Goal: Information Seeking & Learning: Understand process/instructions

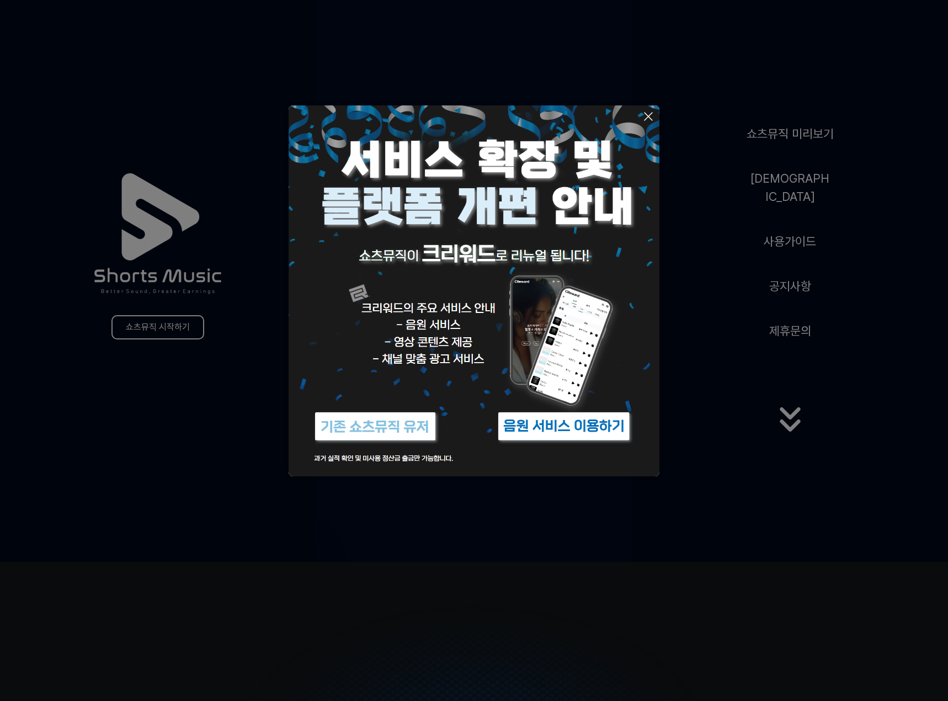
click at [651, 115] on icon at bounding box center [648, 116] width 13 height 13
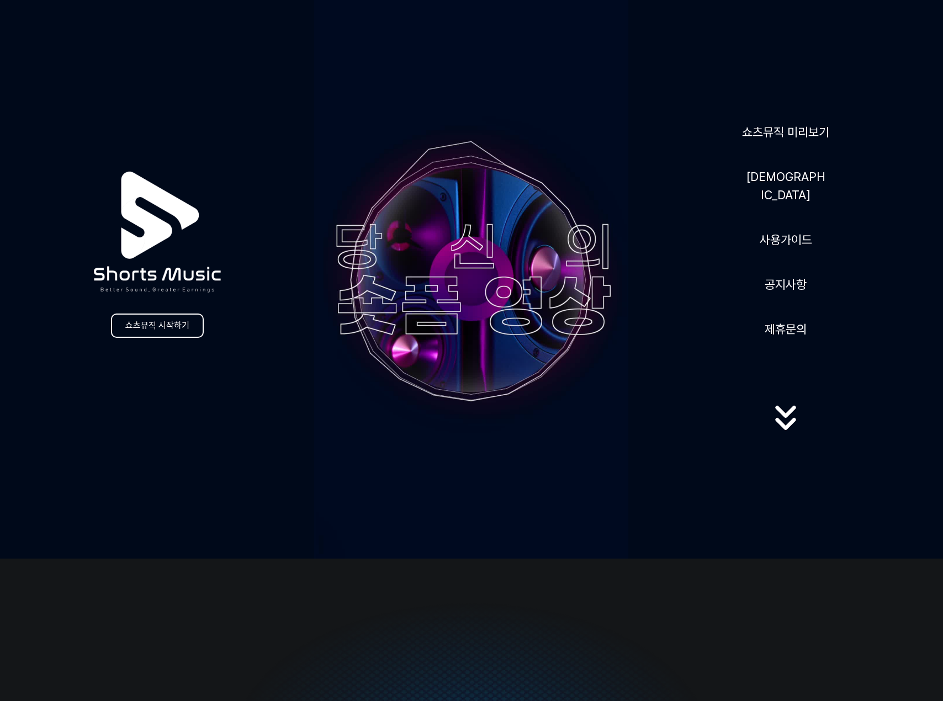
click at [787, 417] on icon at bounding box center [786, 412] width 20 height 12
click at [786, 431] on icon at bounding box center [785, 418] width 71 height 44
click at [789, 331] on button "제휴문의" at bounding box center [785, 329] width 51 height 27
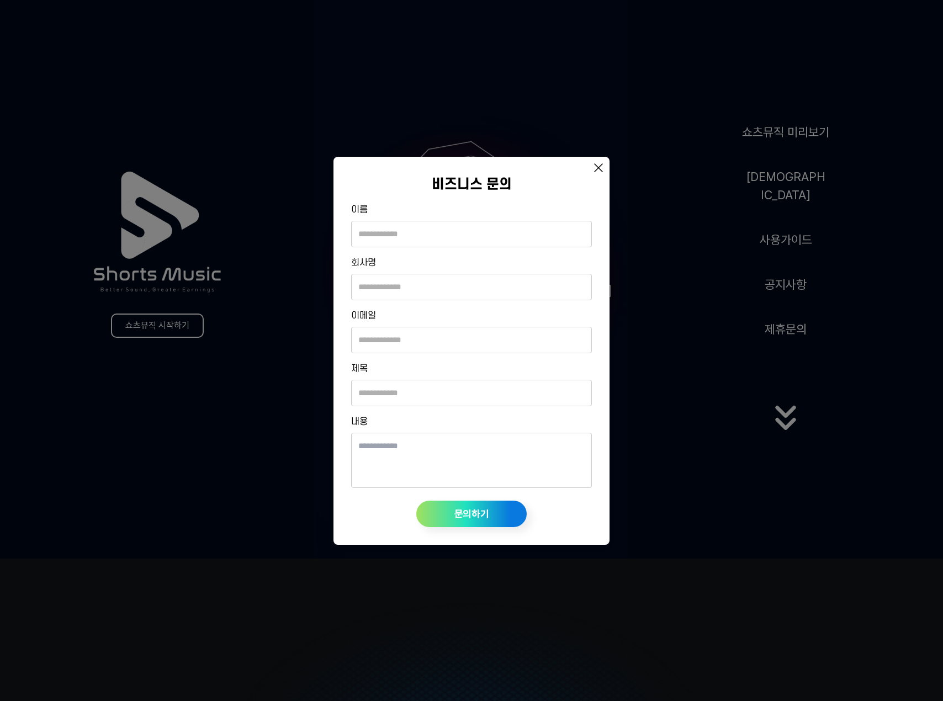
click at [588, 171] on div "비즈니스 문의 이름 회사명 이메일 제목 내용 문의하기" at bounding box center [471, 351] width 276 height 388
click at [598, 171] on icon at bounding box center [598, 167] width 13 height 13
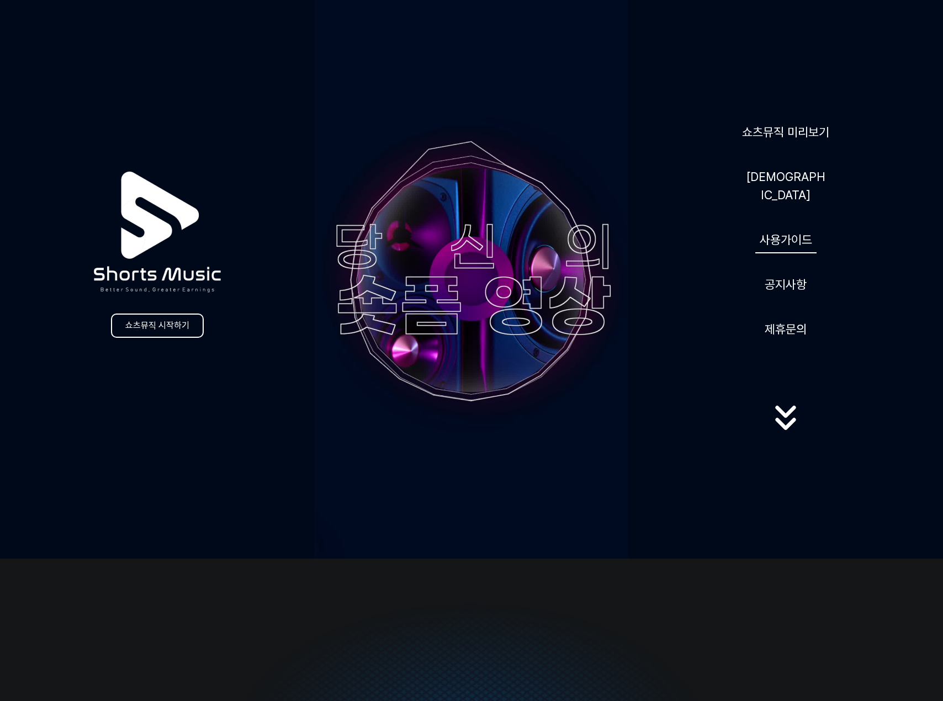
click at [771, 228] on link "사용가이드" at bounding box center [785, 239] width 61 height 27
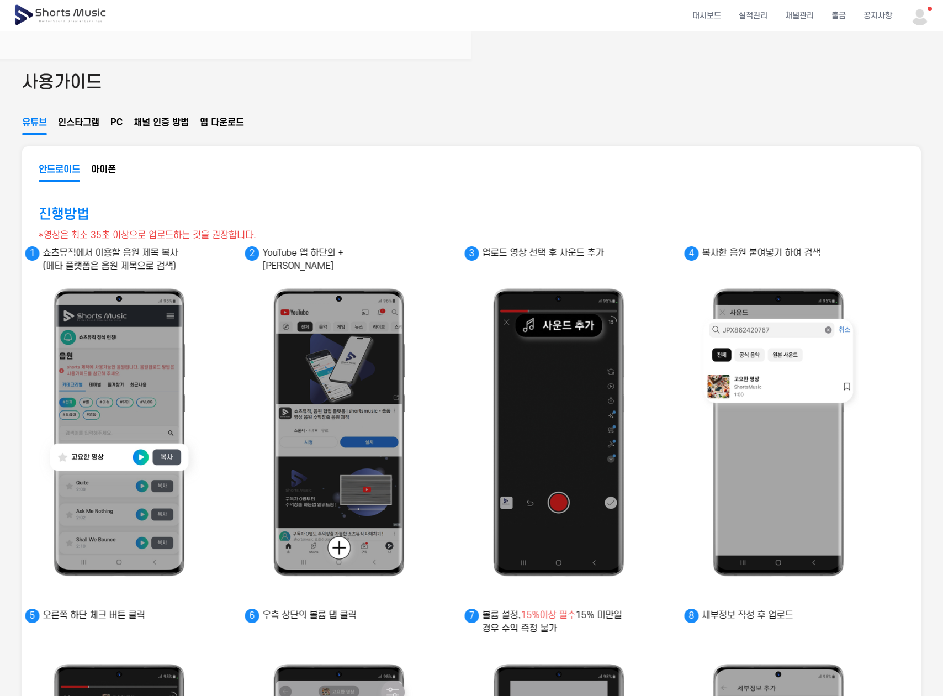
click at [97, 174] on button "아이폰" at bounding box center [103, 172] width 25 height 19
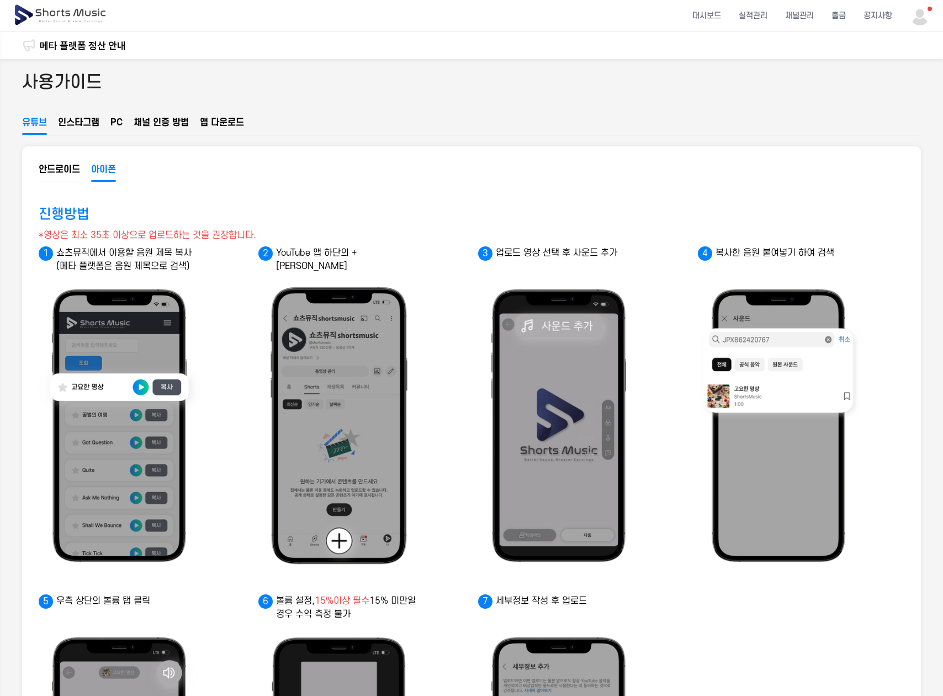
click at [67, 176] on button "안드로이드" at bounding box center [59, 172] width 41 height 19
